Goal: Check status: Check status

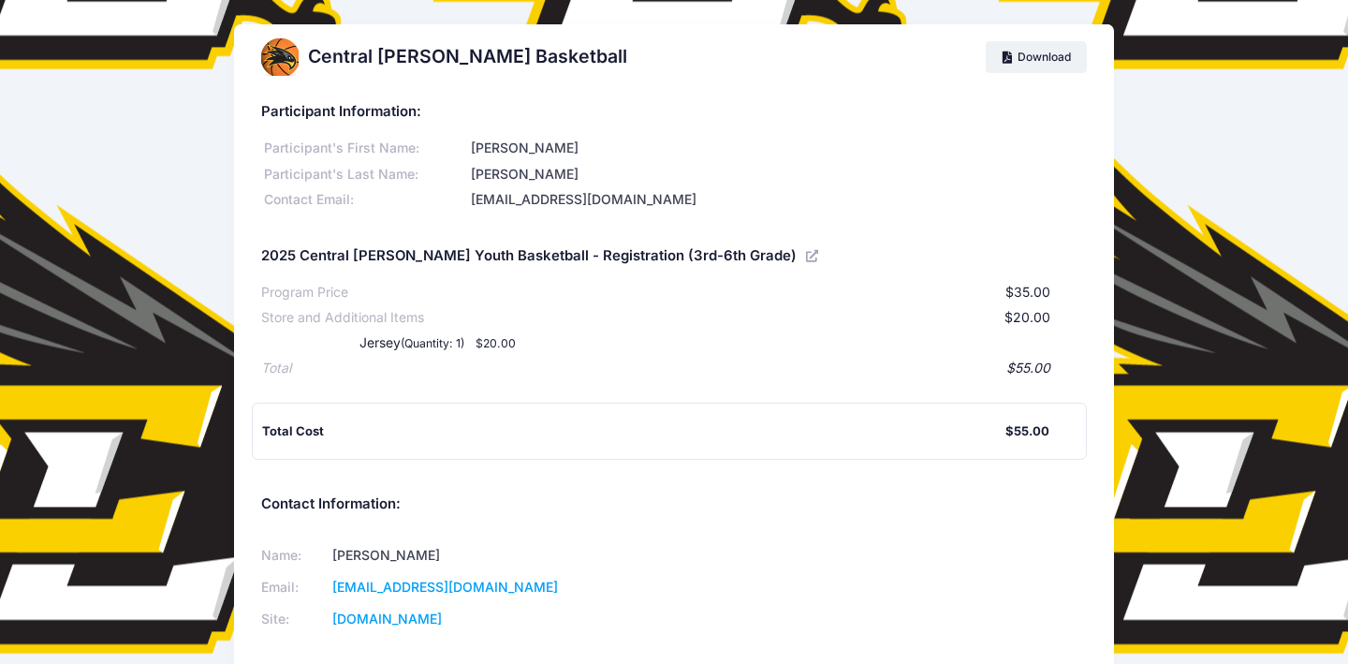
scroll to position [1, 0]
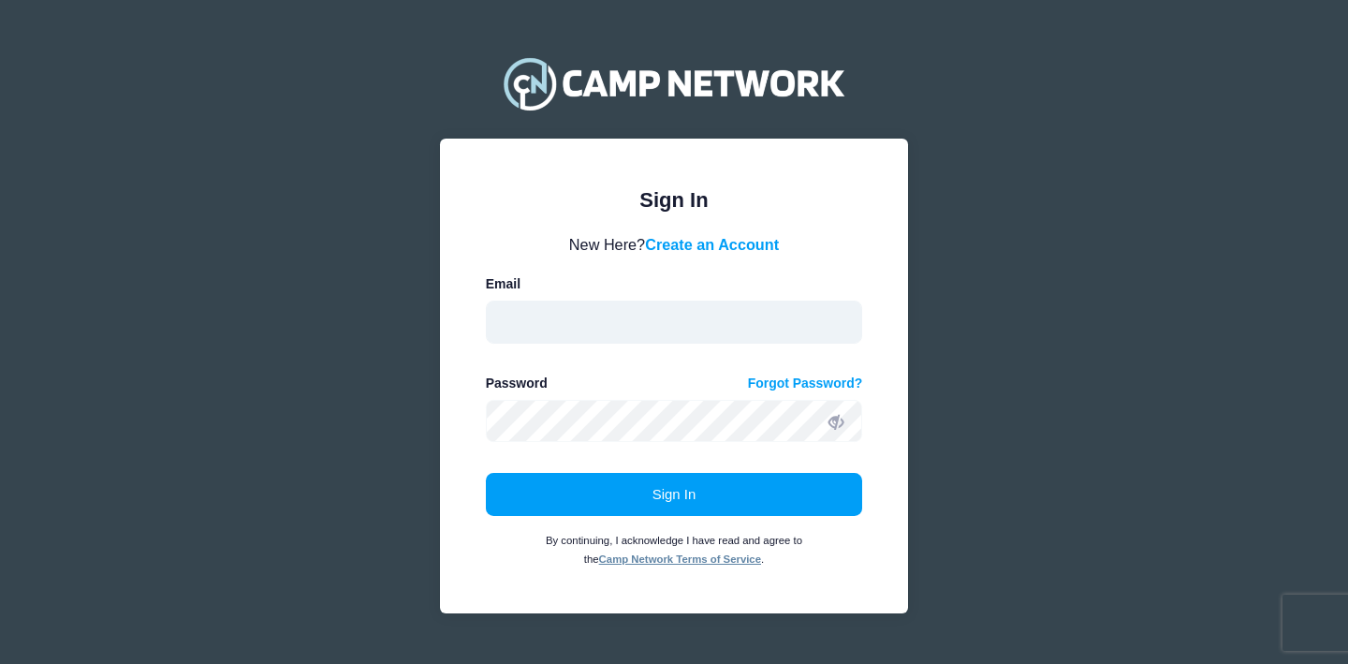
type input "[EMAIL_ADDRESS][DOMAIN_NAME]"
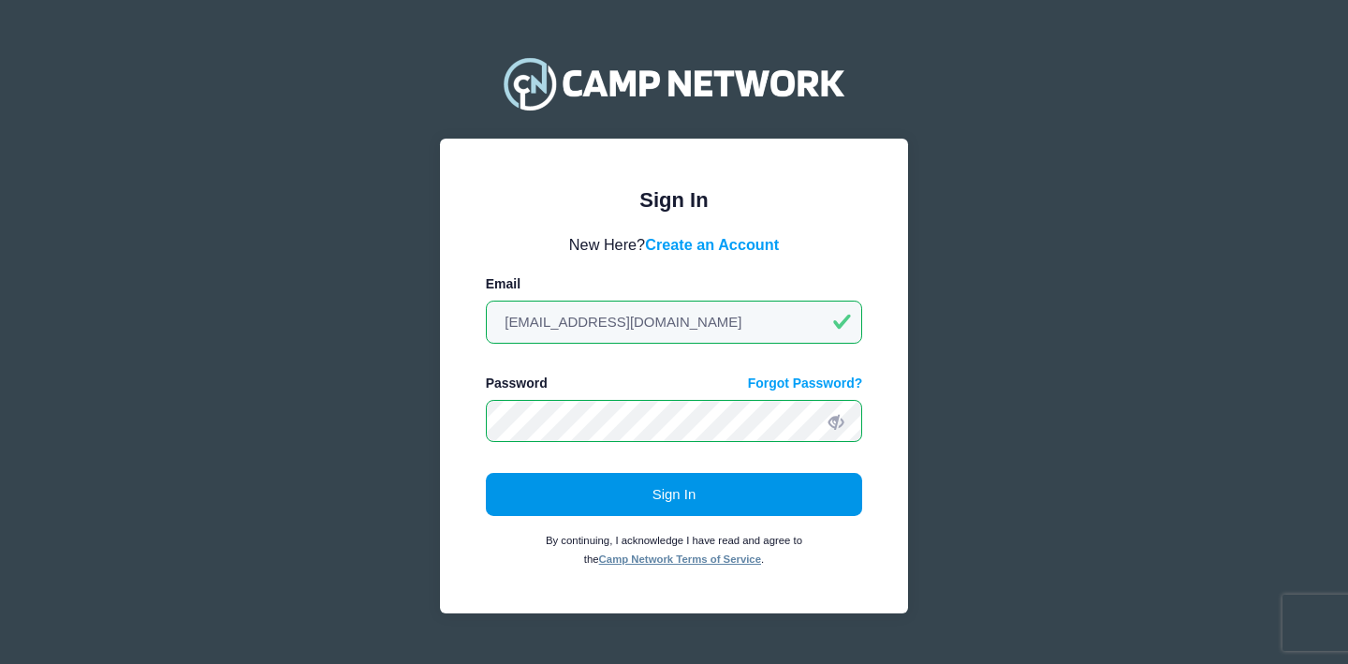
click at [739, 498] on button "Sign In" at bounding box center [674, 494] width 377 height 43
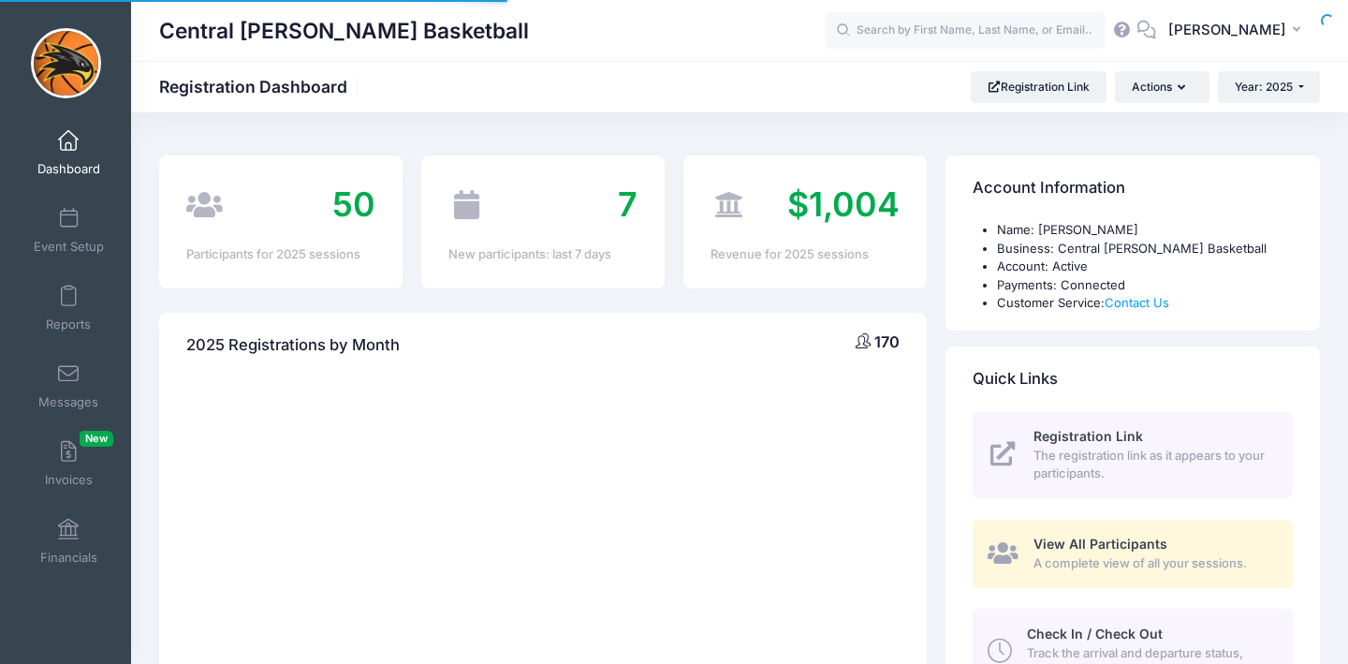
select select
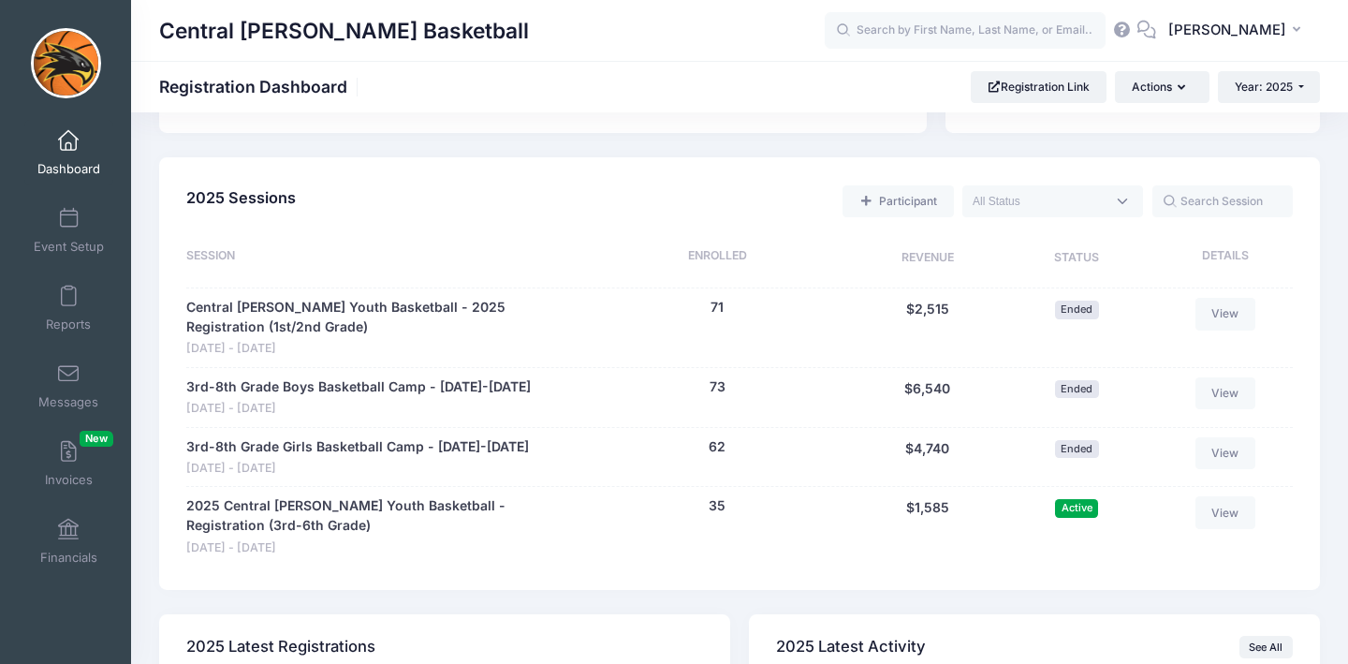
scroll to position [811, 0]
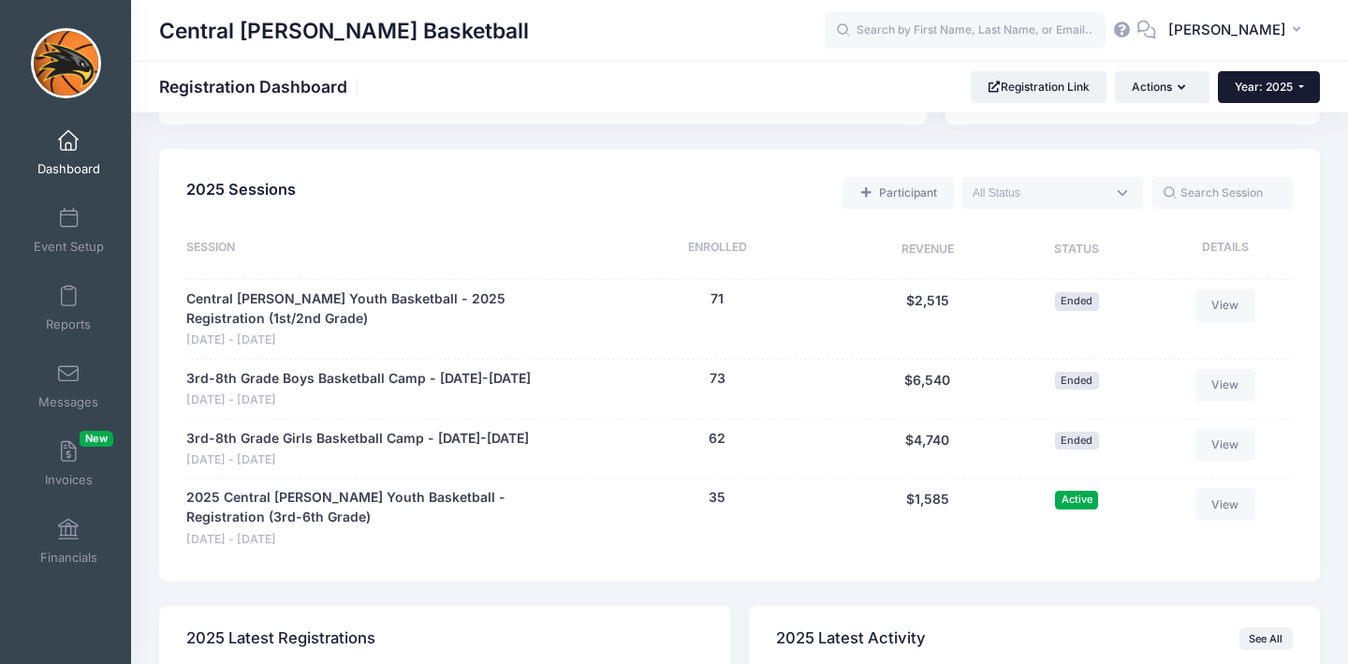
click at [1291, 81] on button "Year: 2025" at bounding box center [1269, 87] width 102 height 32
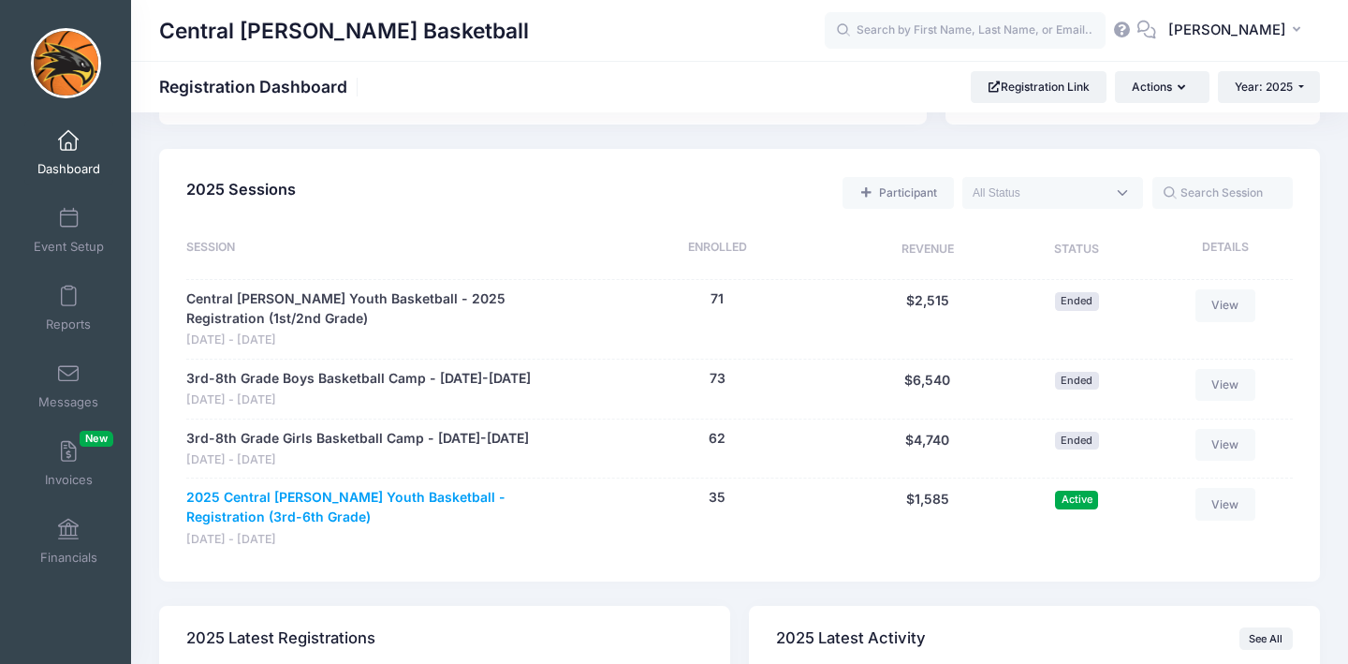
click at [425, 499] on link "2025 Central [PERSON_NAME] Youth Basketball - Registration (3rd-6th Grade)" at bounding box center [381, 507] width 390 height 39
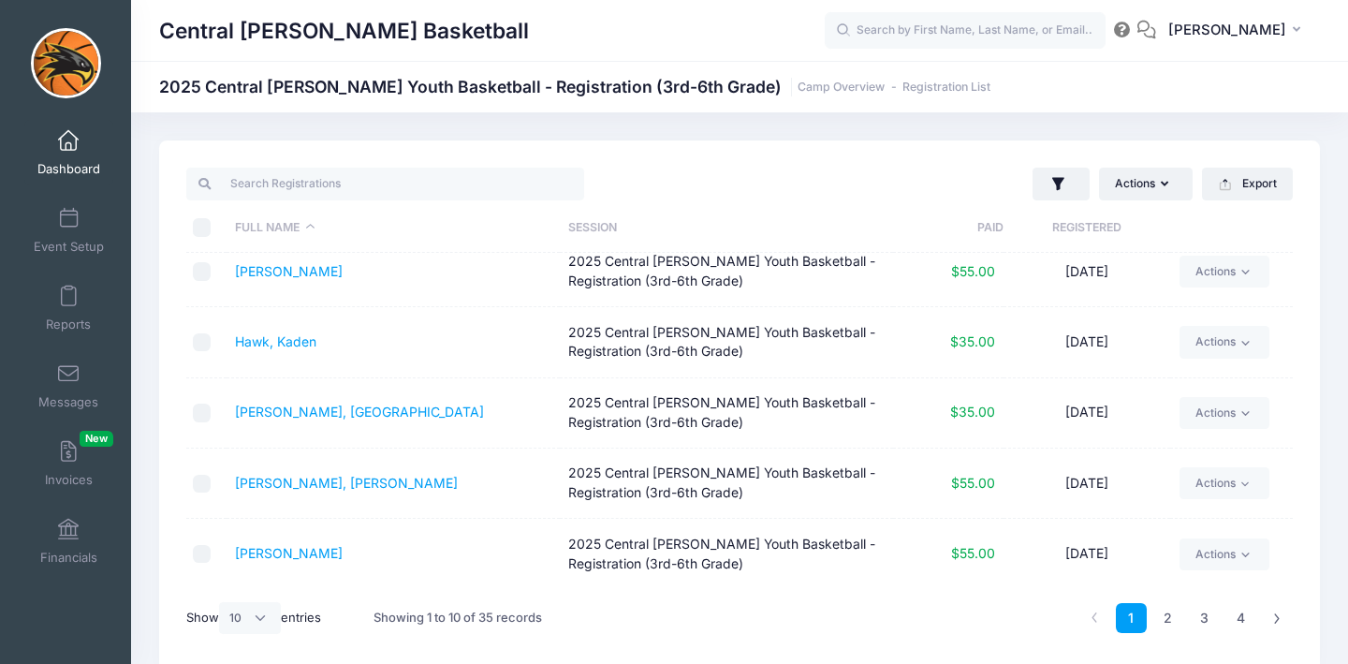
scroll to position [79, 0]
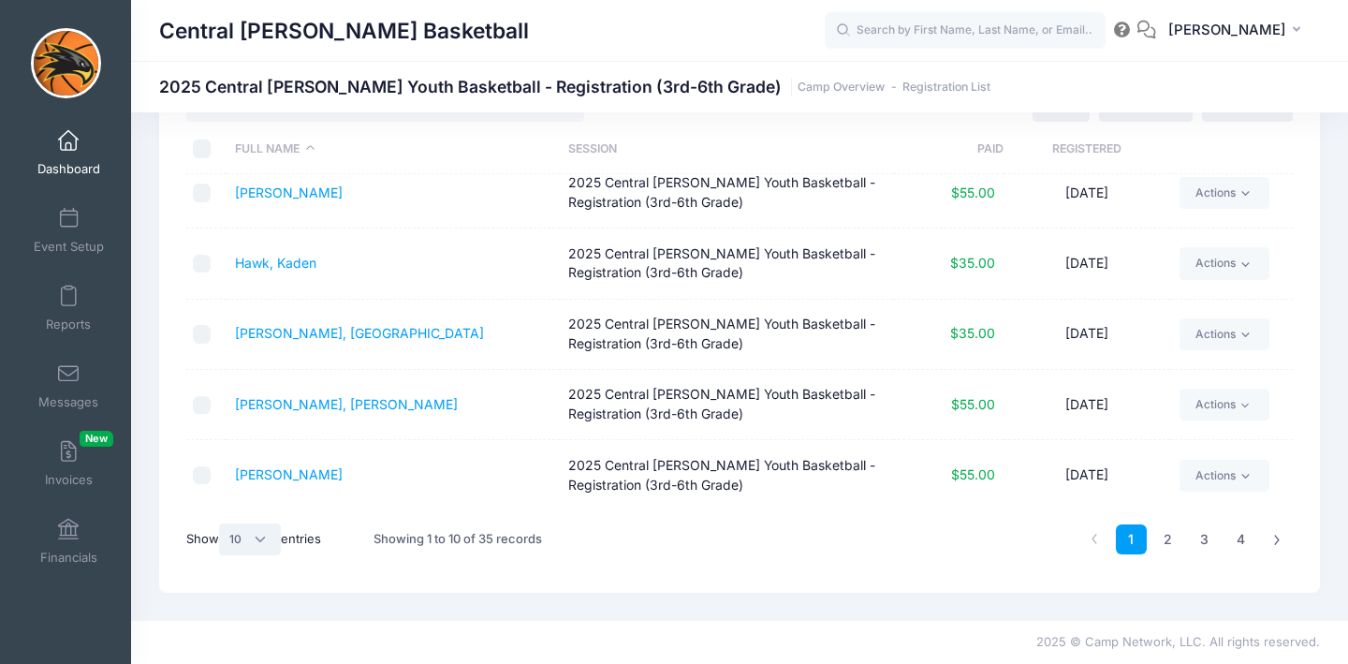
click at [257, 541] on select "All 10 25 50" at bounding box center [250, 539] width 62 height 32
select select "50"
click at [222, 523] on select "All 10 25 50" at bounding box center [250, 539] width 62 height 32
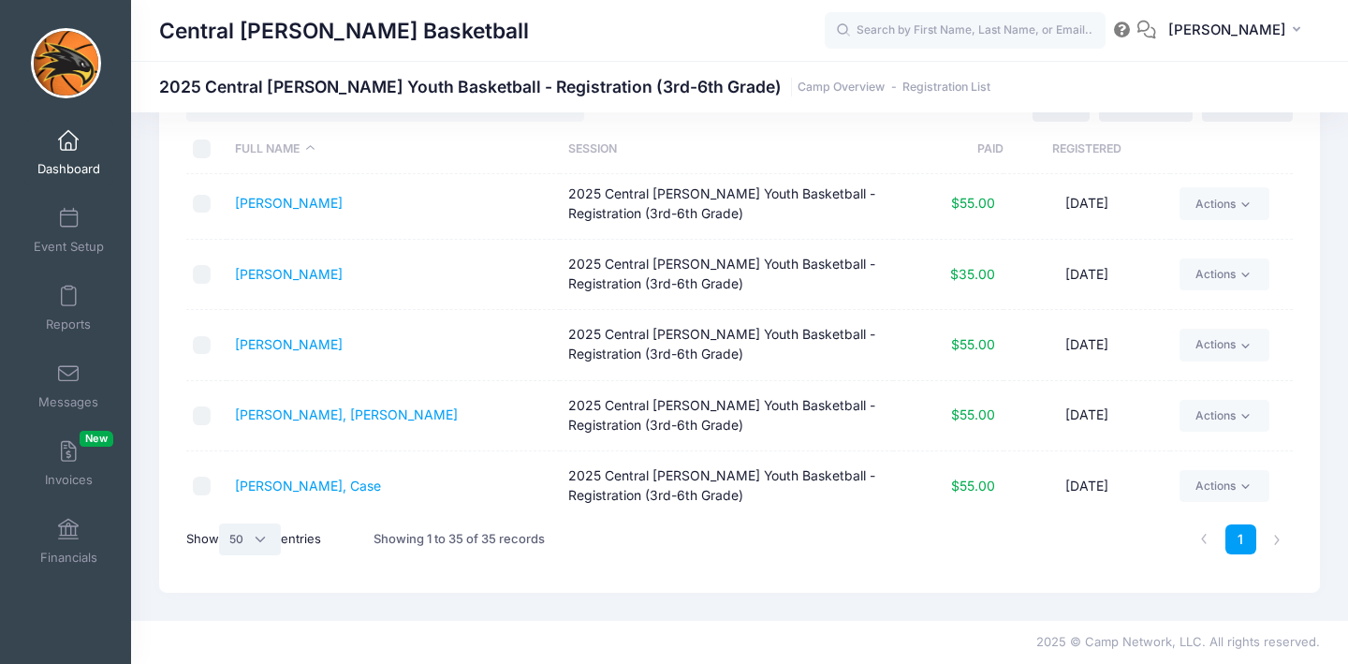
scroll to position [2134, 0]
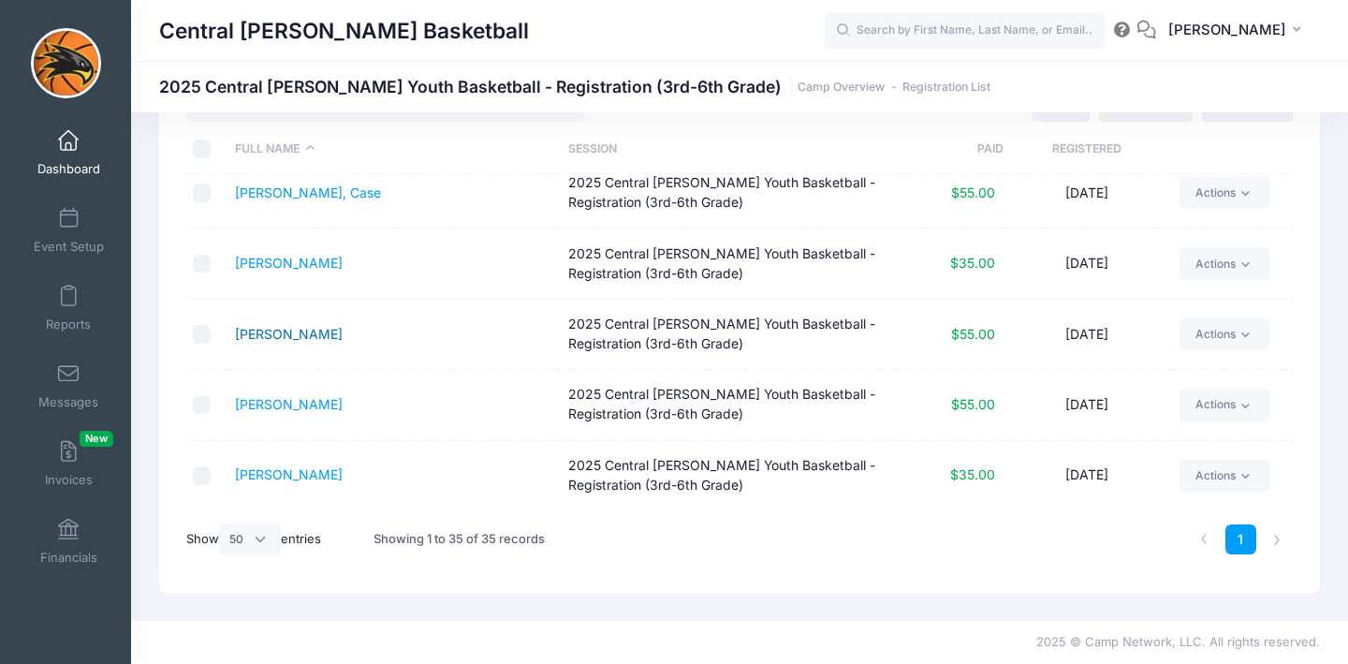
click at [277, 334] on link "Wilcox, Haley" at bounding box center [289, 334] width 108 height 16
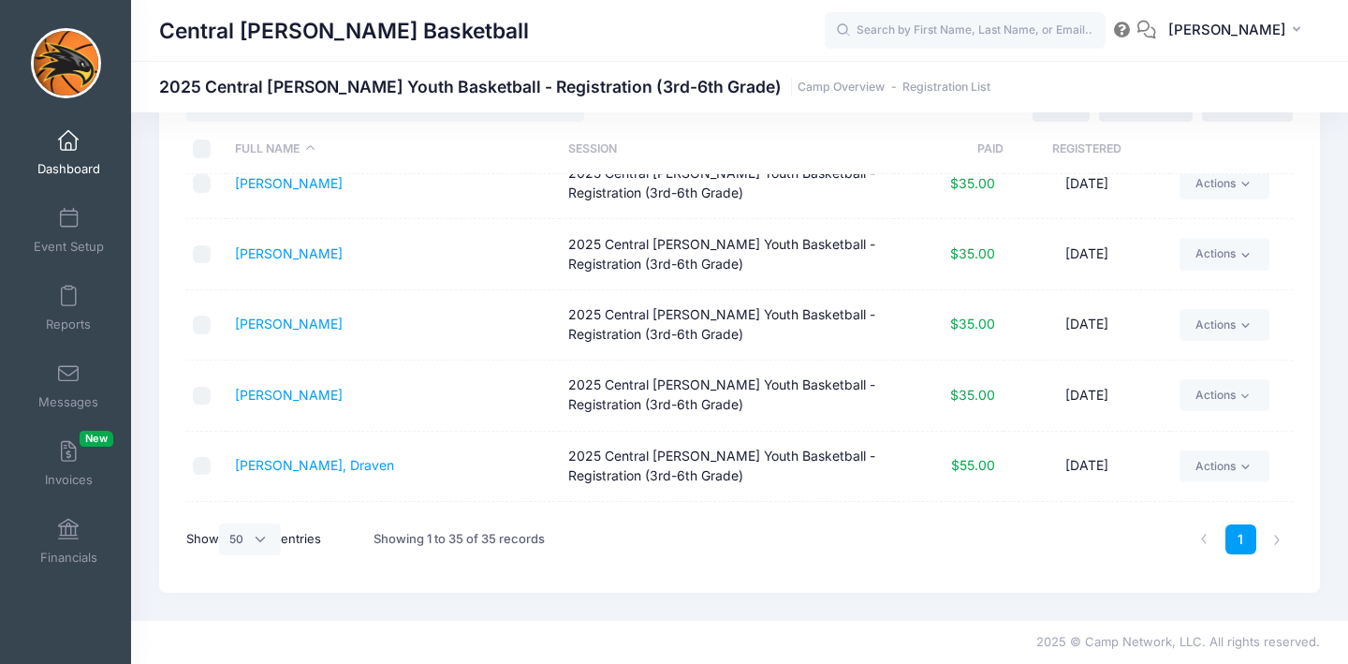
click at [834, 130] on th "Session" at bounding box center [726, 150] width 333 height 50
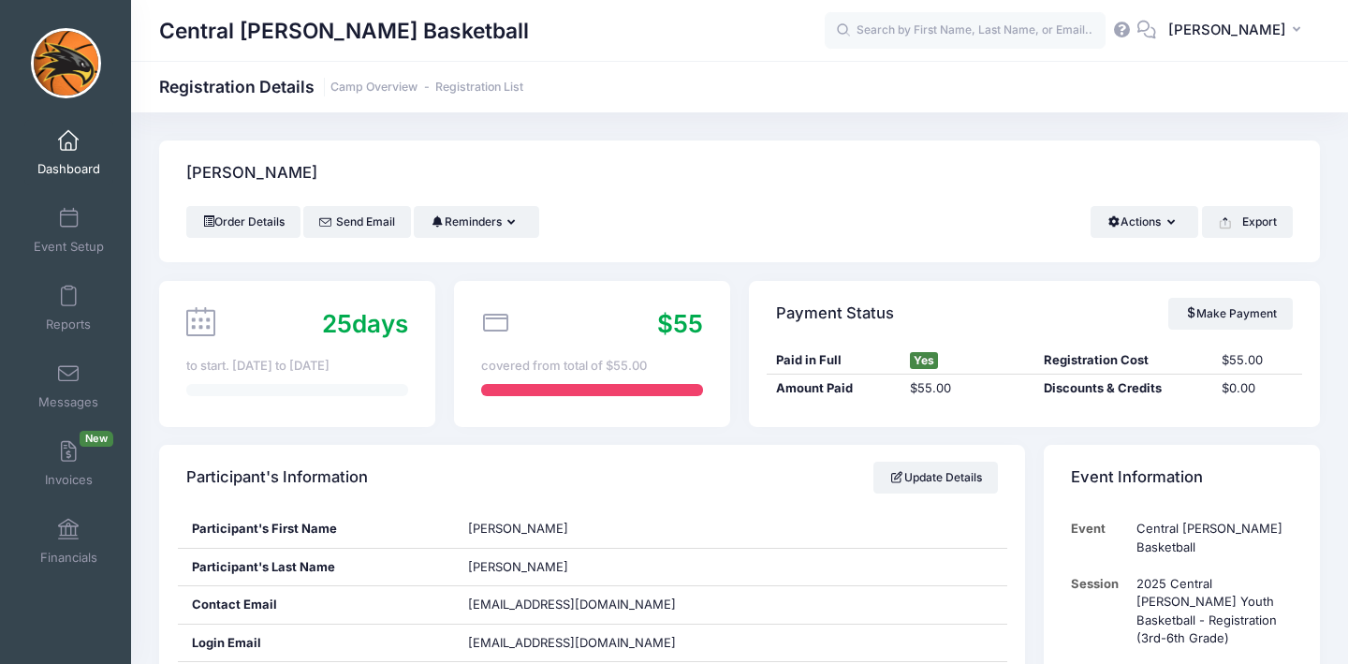
click at [68, 142] on span at bounding box center [68, 141] width 0 height 21
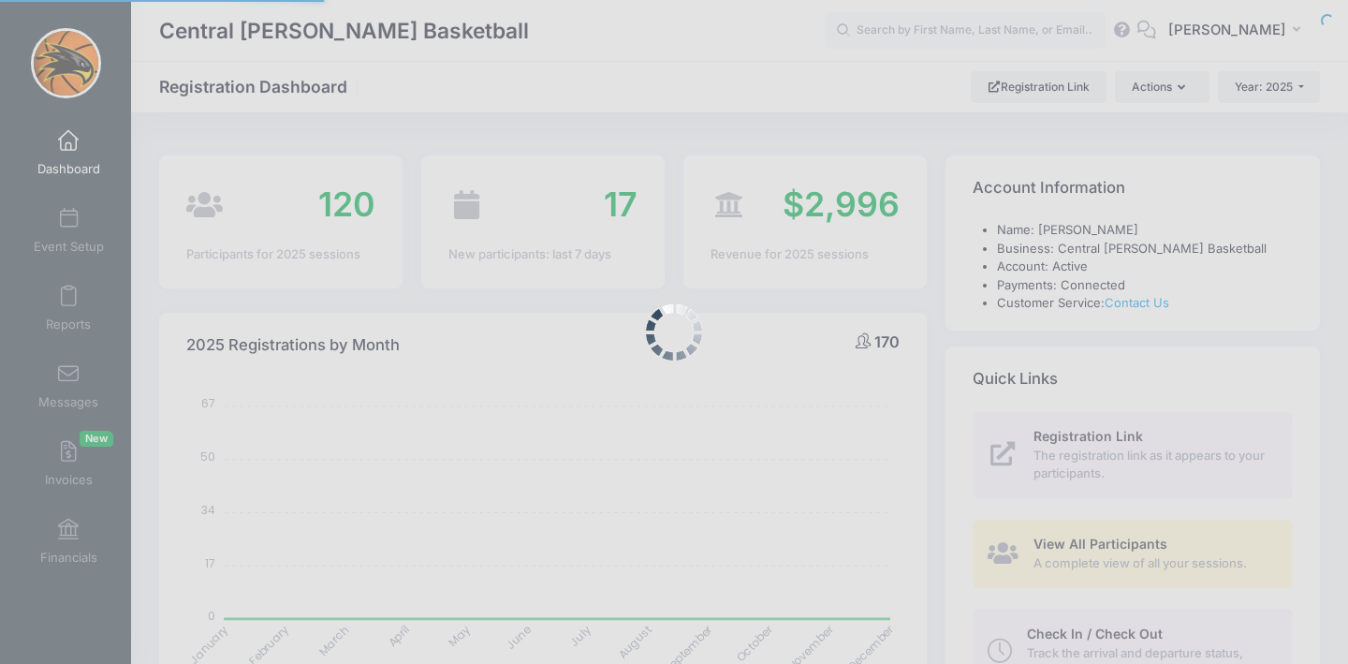
select select
